Goal: Task Accomplishment & Management: Use online tool/utility

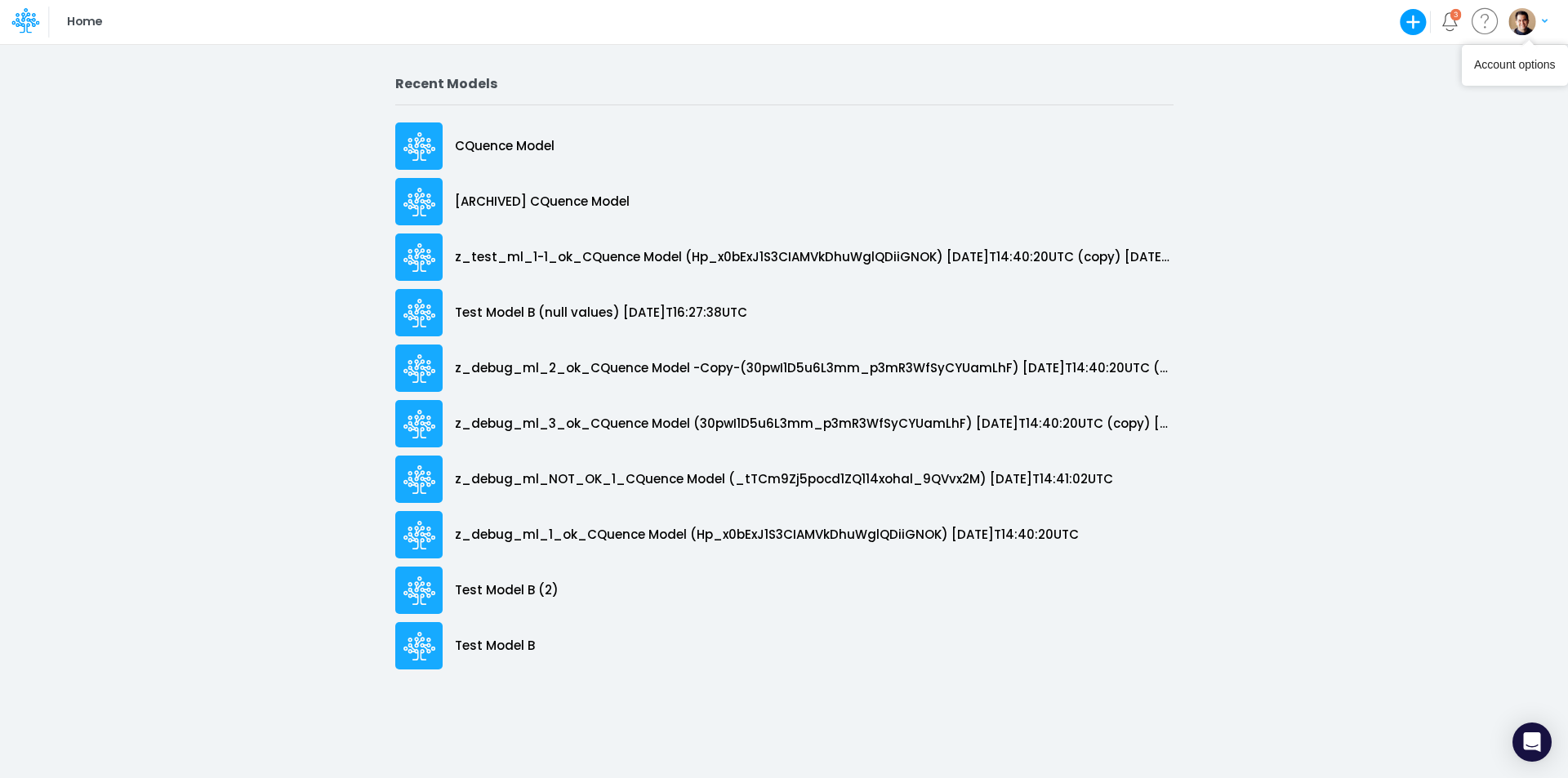
click at [1516, 21] on img "button" at bounding box center [1522, 22] width 27 height 27
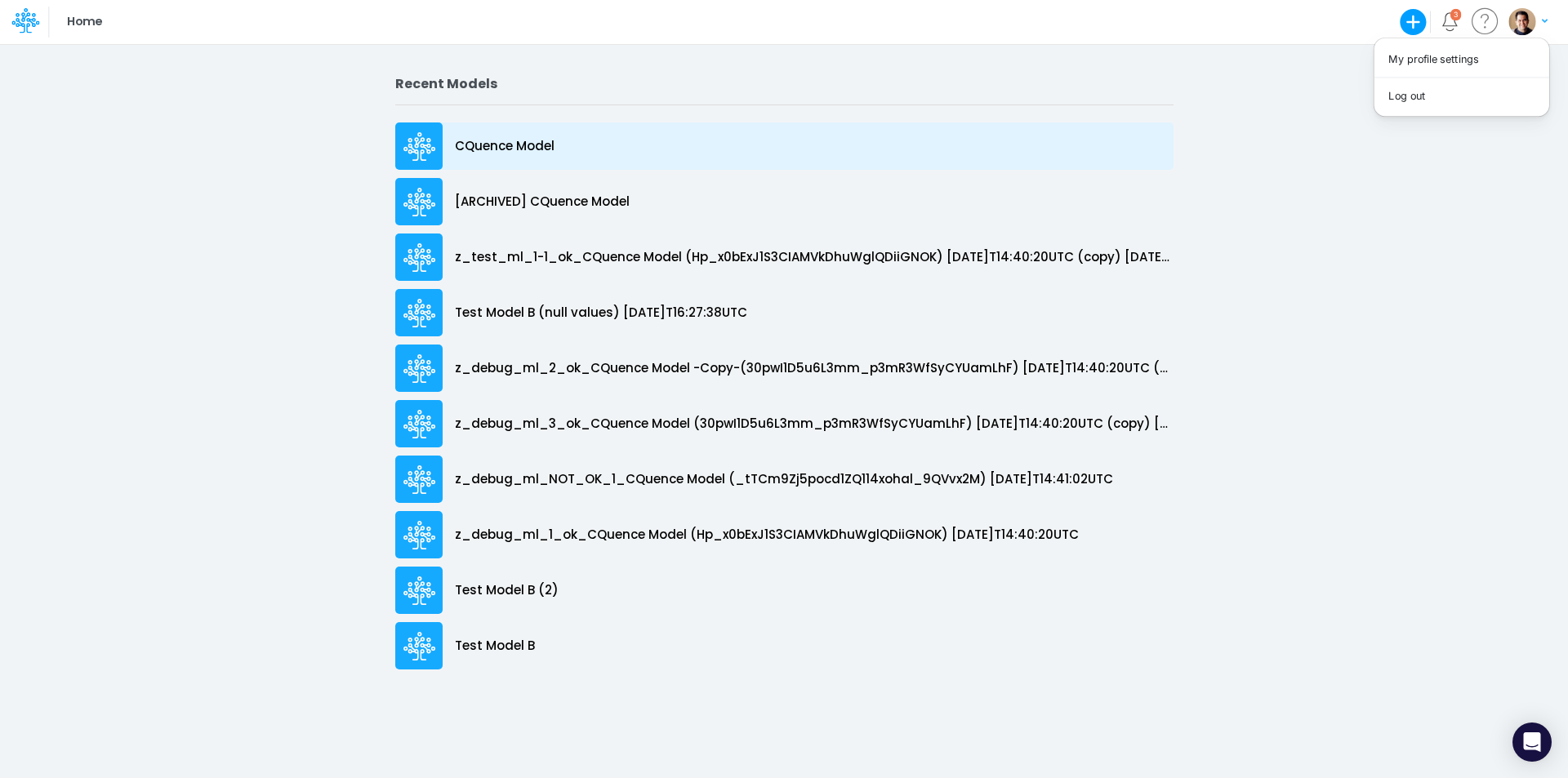
click at [482, 157] on div "CQuence Model" at bounding box center [784, 146] width 778 height 47
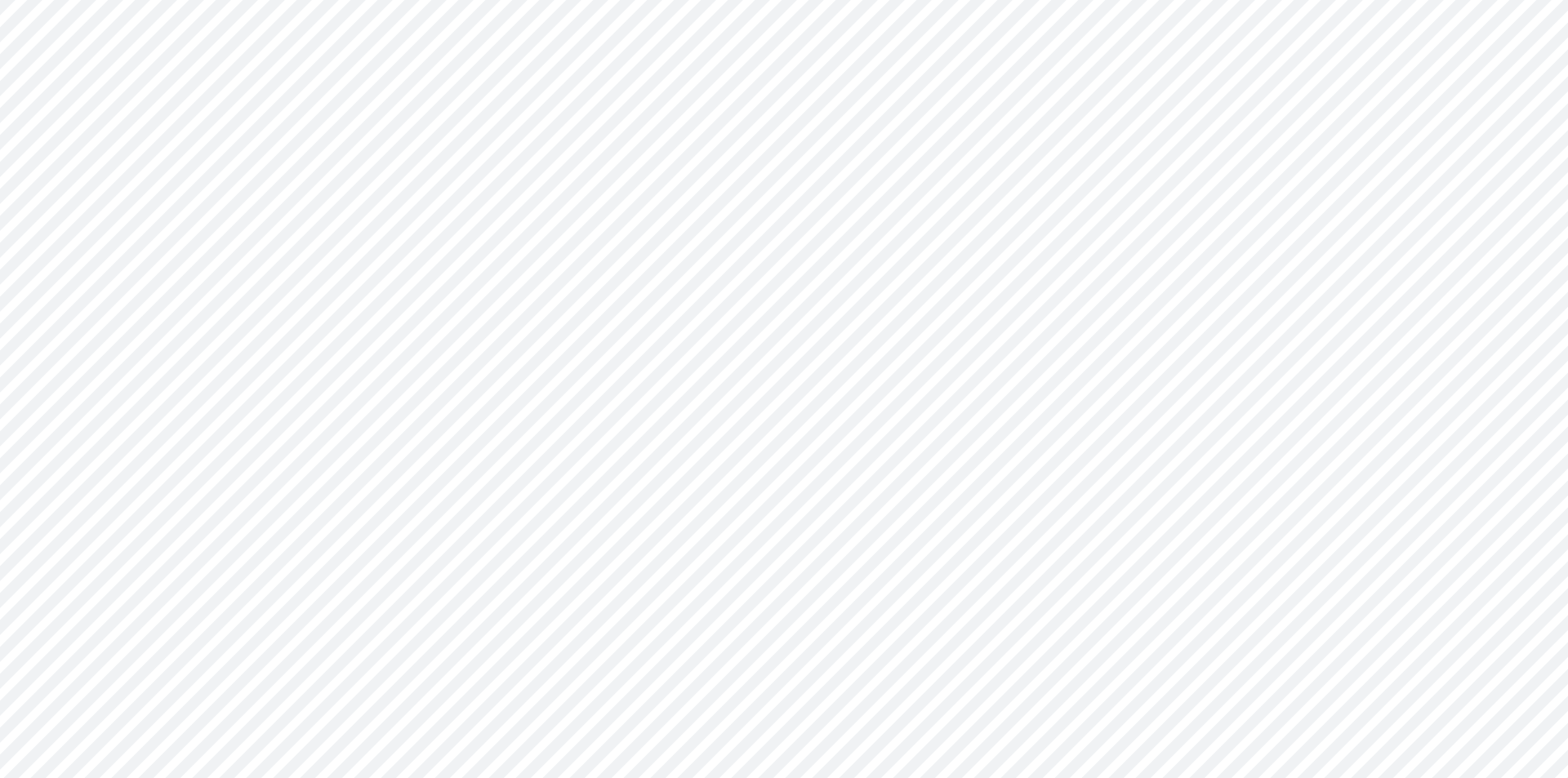
type input "Consolidated All by Month"
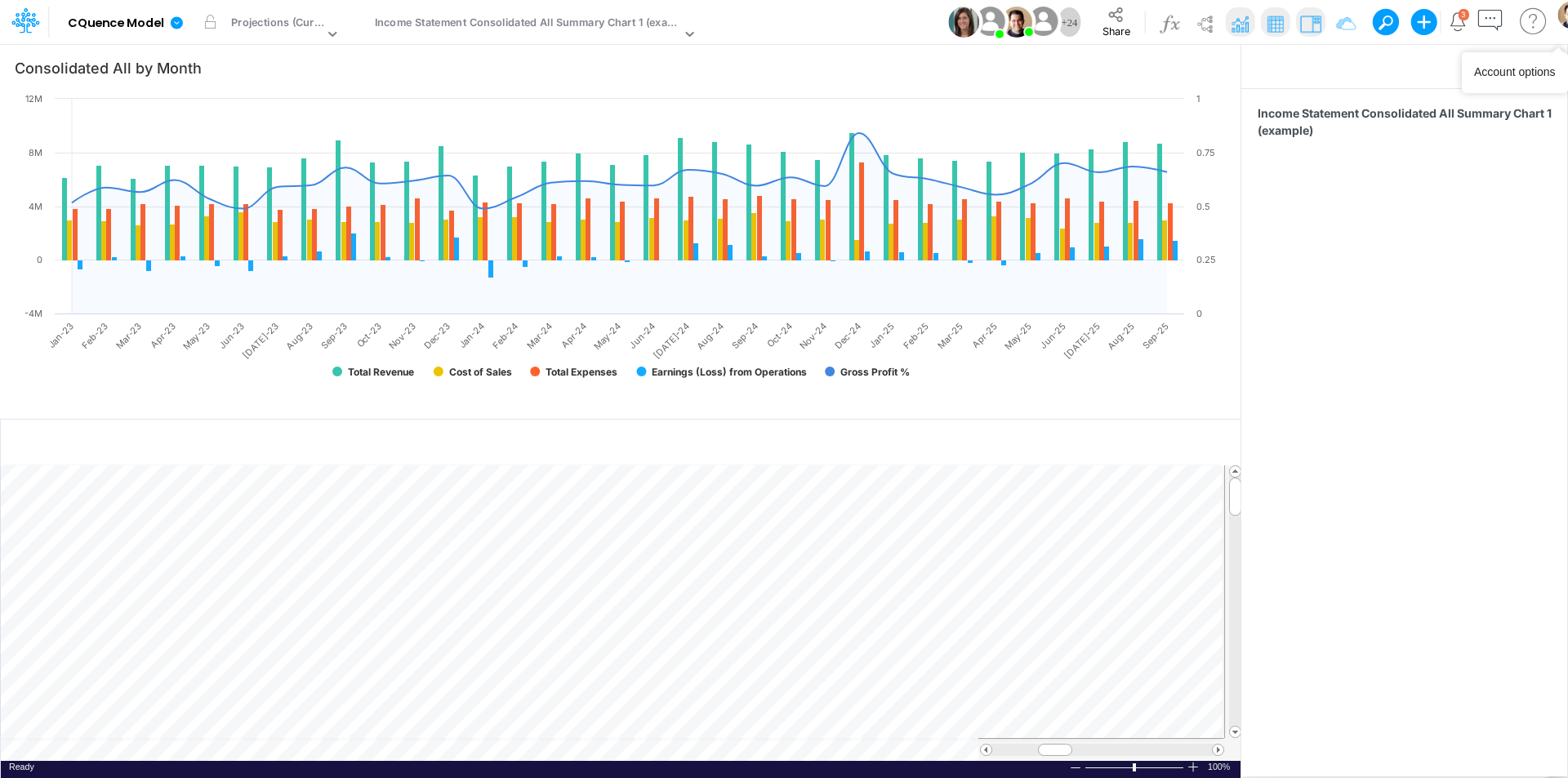
click at [1565, 15] on img "button" at bounding box center [1572, 14] width 27 height 27
click at [17, 21] on icon at bounding box center [21, 26] width 10 height 16
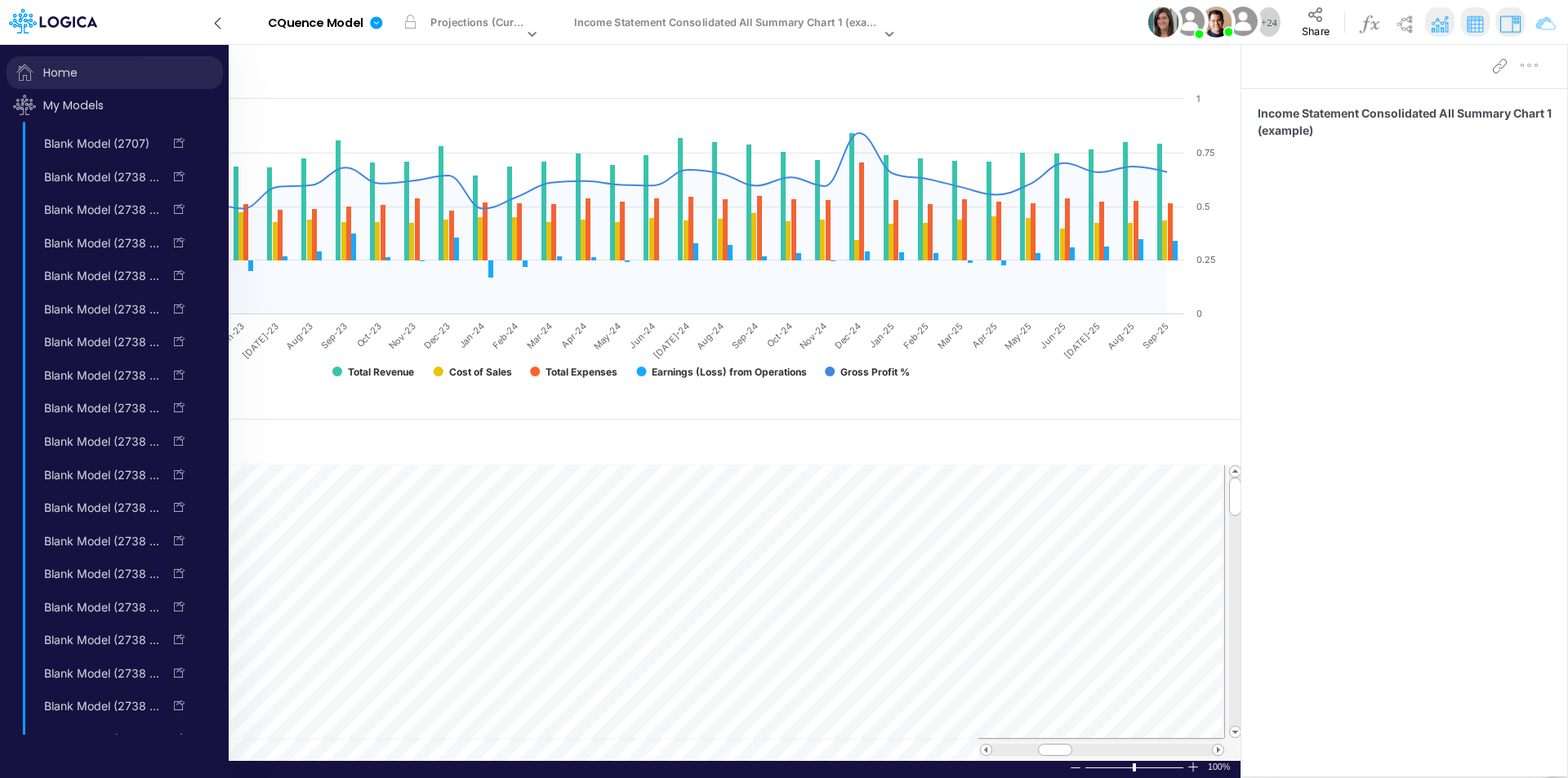
click at [58, 66] on span "Home" at bounding box center [114, 72] width 216 height 32
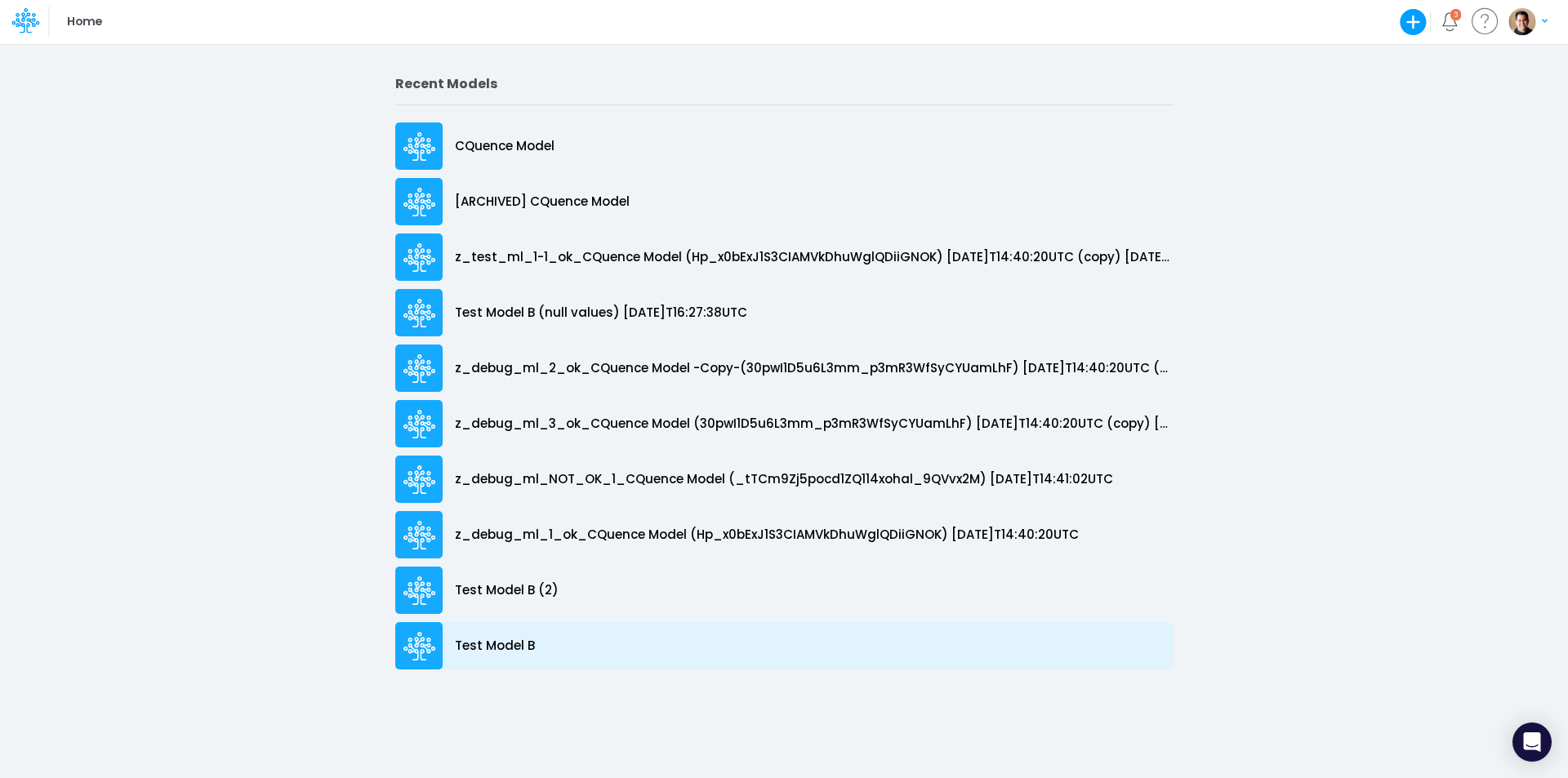
click at [502, 639] on p "Test Model B" at bounding box center [495, 646] width 80 height 19
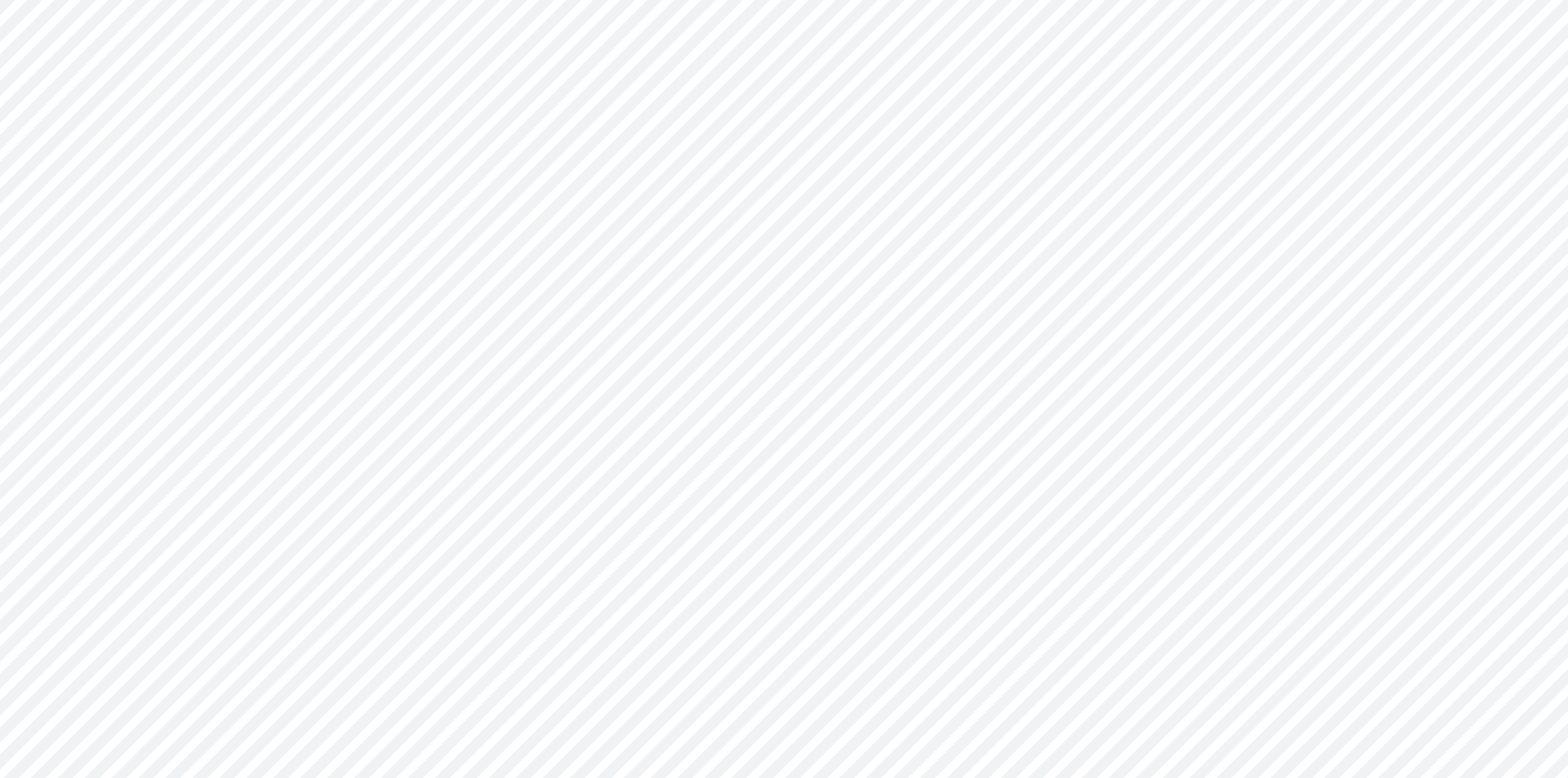
type input "0"
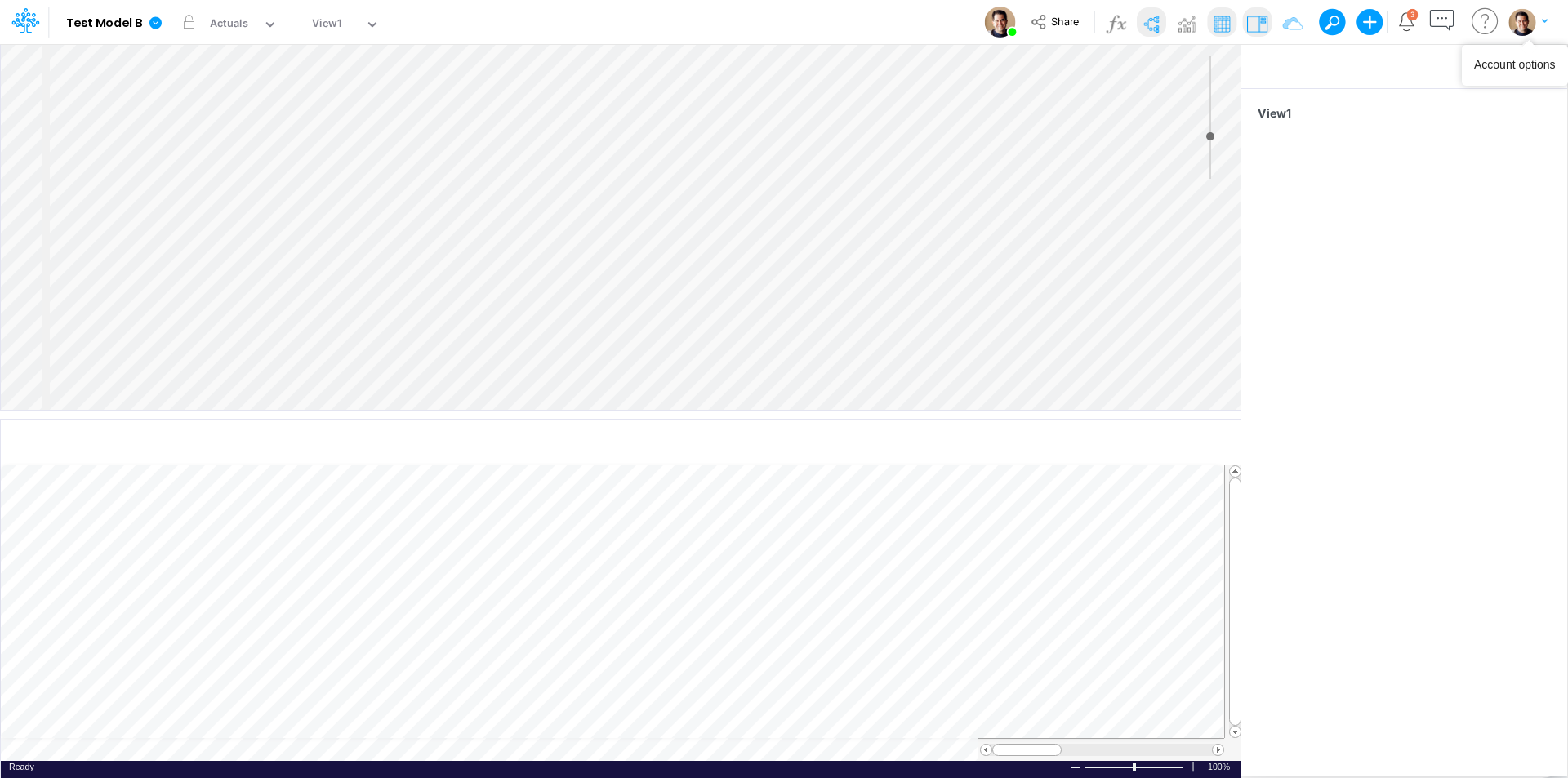
click at [1522, 32] on img "button" at bounding box center [1522, 22] width 27 height 27
click at [1440, 99] on button "Log out" at bounding box center [1461, 96] width 175 height 26
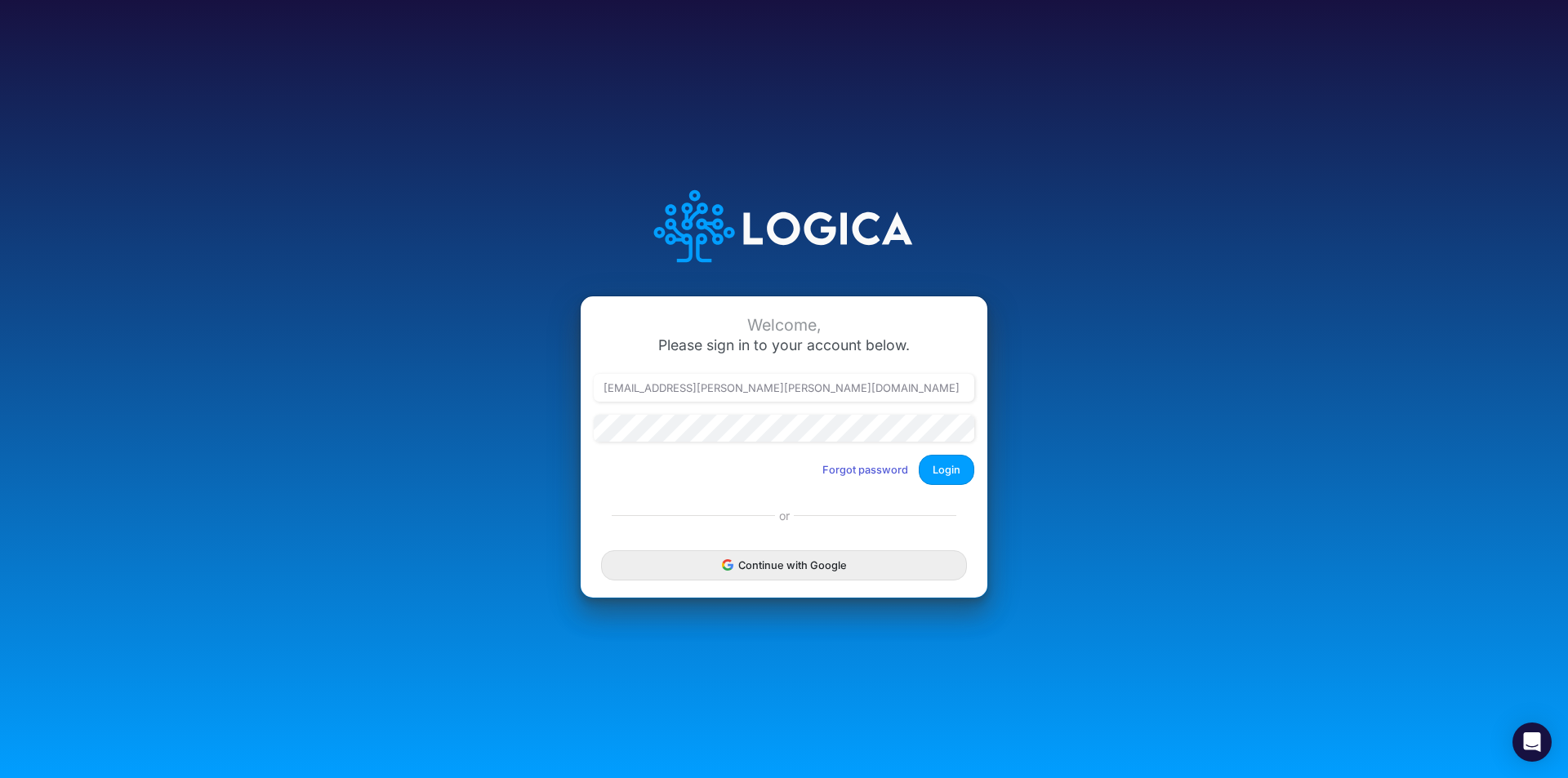
type input "leandro.castro+rp@logica.cloud"
click at [945, 469] on button "Login" at bounding box center [946, 470] width 56 height 30
